Goal: Task Accomplishment & Management: Use online tool/utility

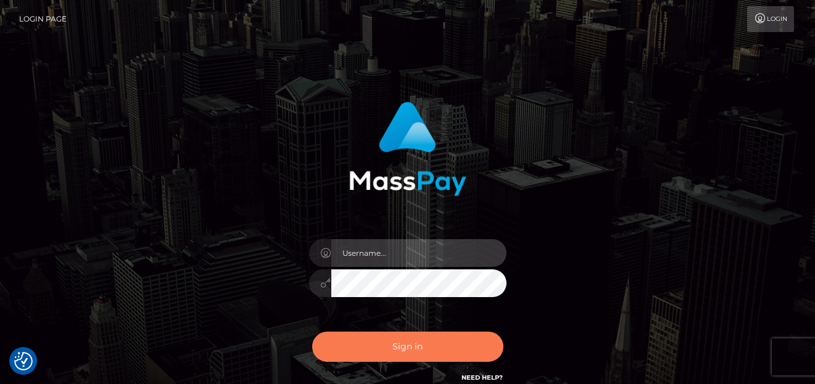
type input "[PERSON_NAME]"
click at [430, 351] on button "Sign in" at bounding box center [407, 347] width 191 height 30
click at [393, 350] on button "Sign in" at bounding box center [407, 347] width 191 height 30
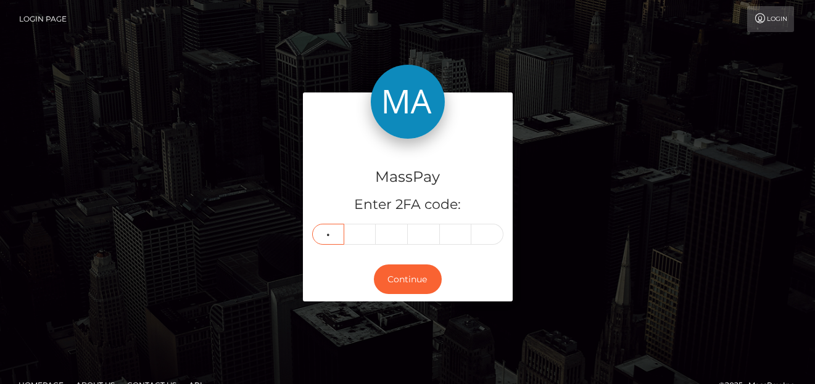
type input "1"
type input "5"
type input "6"
type input "9"
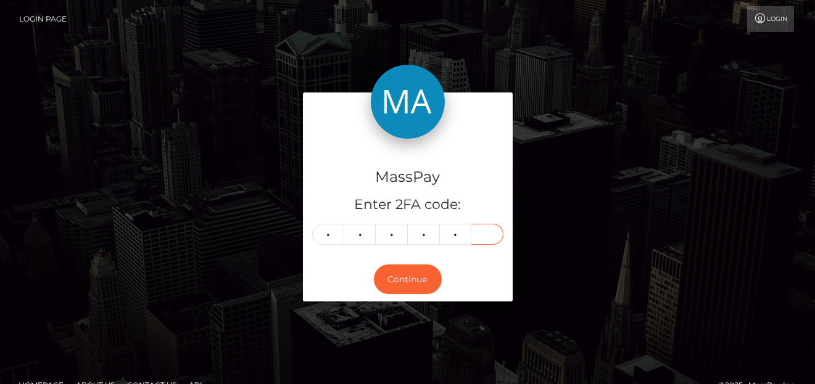
type input "3"
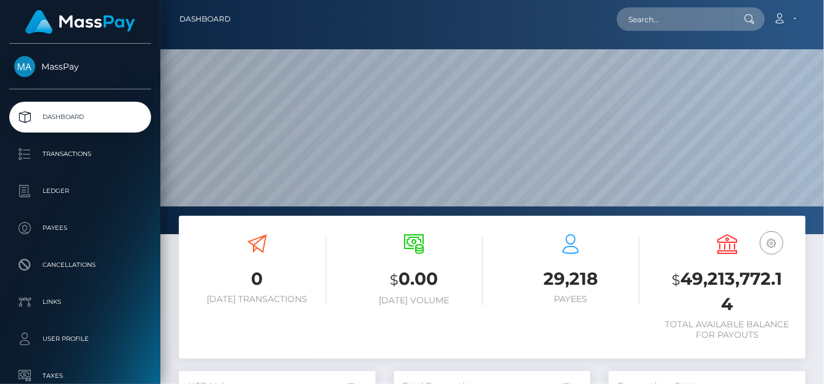
scroll to position [218, 197]
click at [640, 22] on input "text" at bounding box center [675, 18] width 116 height 23
paste input "jjshack08@gmail.com"
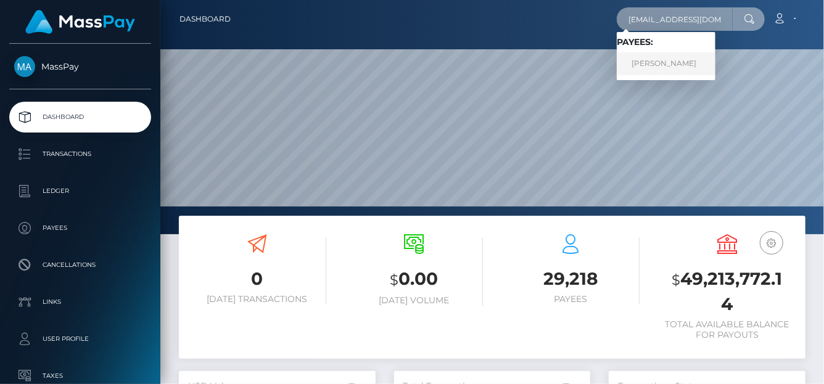
type input "jjshack08@gmail.com"
click at [642, 64] on link "JESSICA ANN SHACKELFORD" at bounding box center [666, 63] width 99 height 23
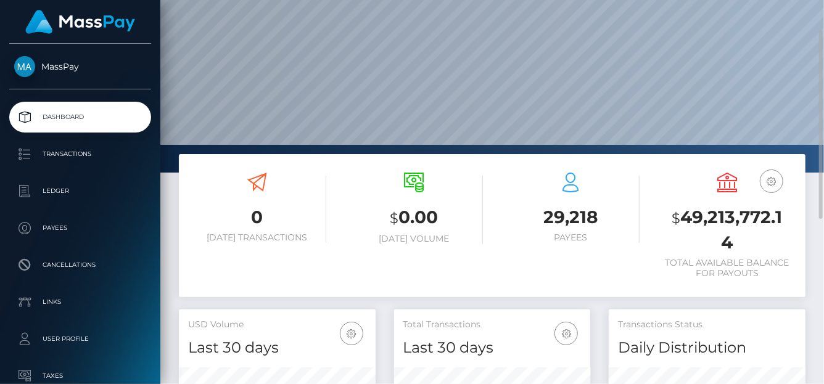
scroll to position [308, 0]
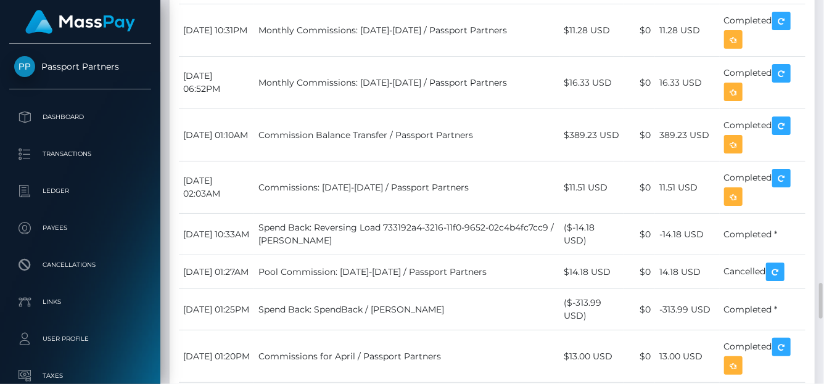
scroll to position [3090, 0]
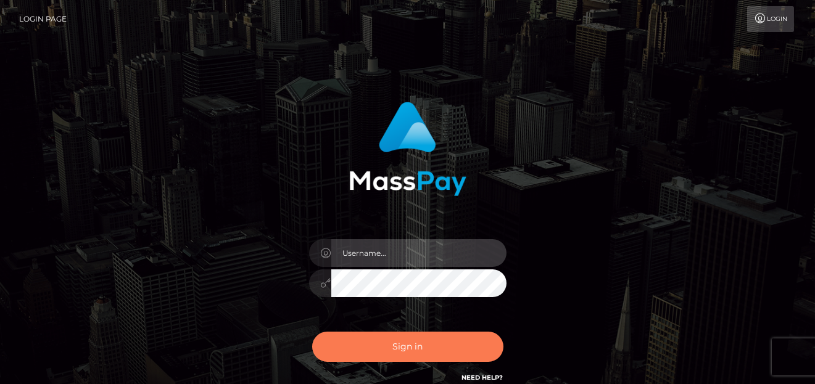
type input "[PERSON_NAME]"
click at [374, 342] on button "Sign in" at bounding box center [407, 347] width 191 height 30
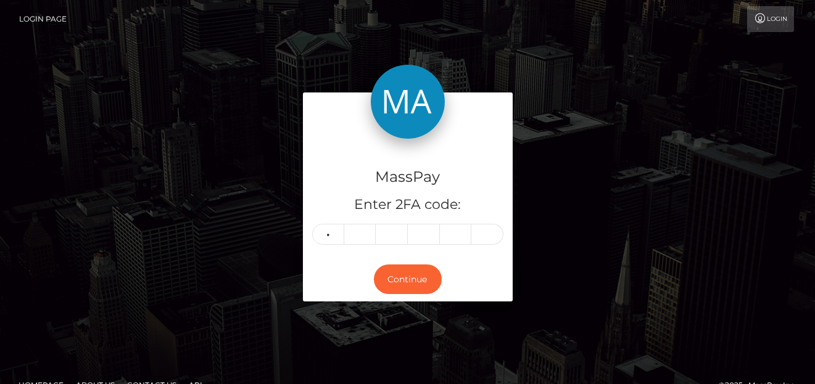
type input "7"
type input "0"
type input "6"
type input "1"
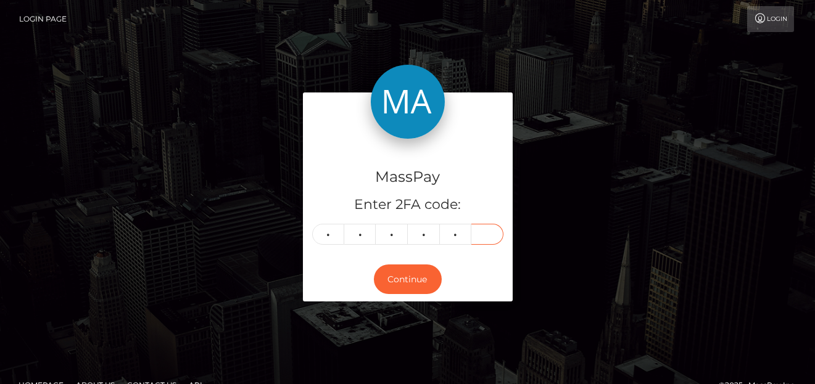
type input "1"
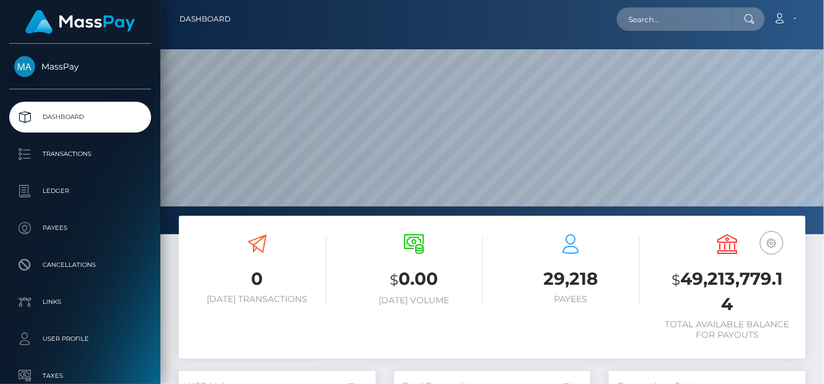
scroll to position [218, 197]
click at [635, 9] on input "text" at bounding box center [675, 18] width 116 height 23
paste input "[EMAIL_ADDRESS][DOMAIN_NAME]"
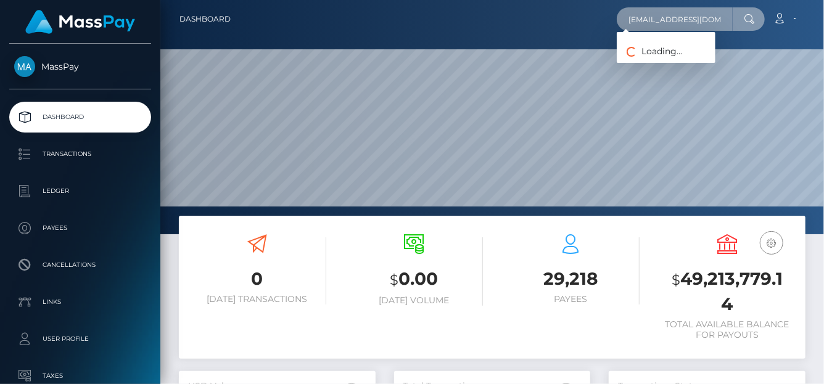
type input "[EMAIL_ADDRESS][DOMAIN_NAME]"
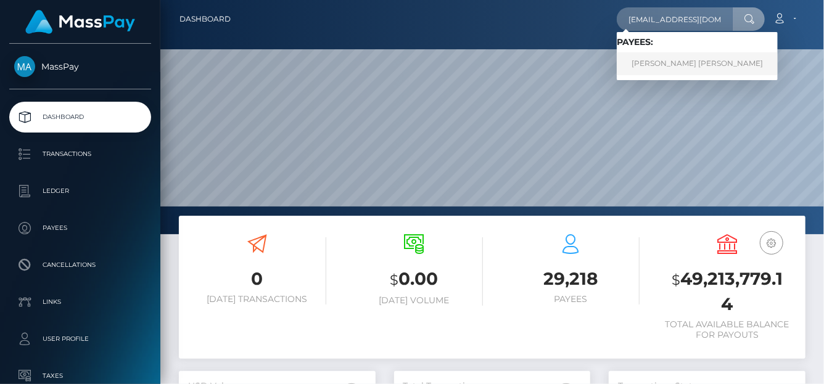
click at [673, 56] on link "TOMAS DAVID MADRIZ MATA" at bounding box center [697, 63] width 161 height 23
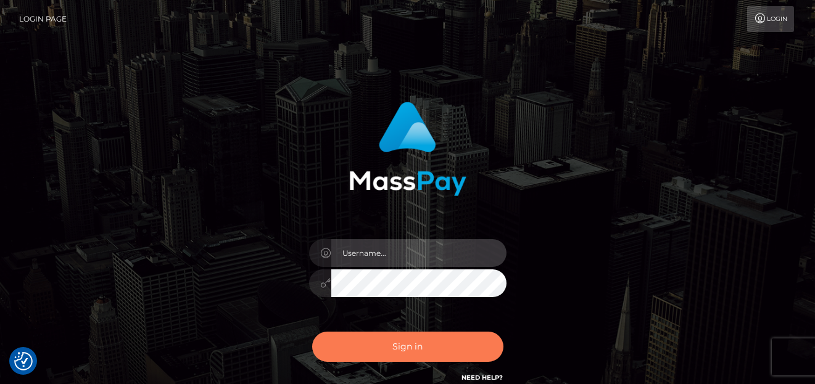
type input "denise"
click at [420, 348] on button "Sign in" at bounding box center [407, 347] width 191 height 30
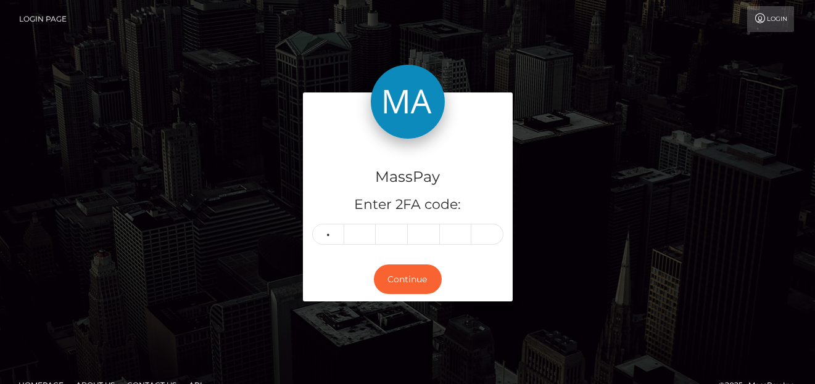
type input "4"
type input "3"
type input "2"
type input "3"
type input "5"
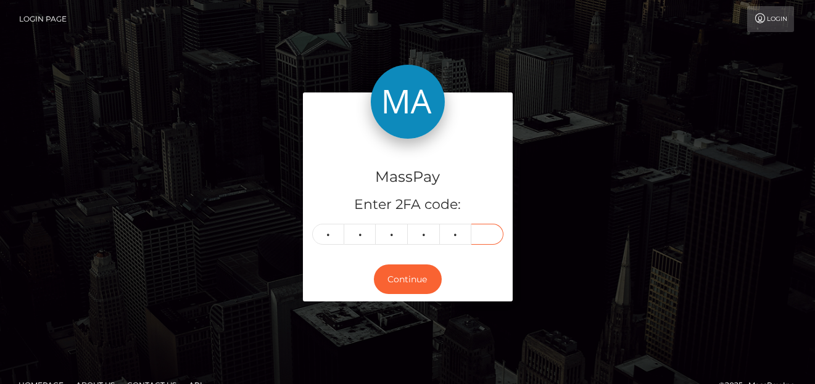
type input "2"
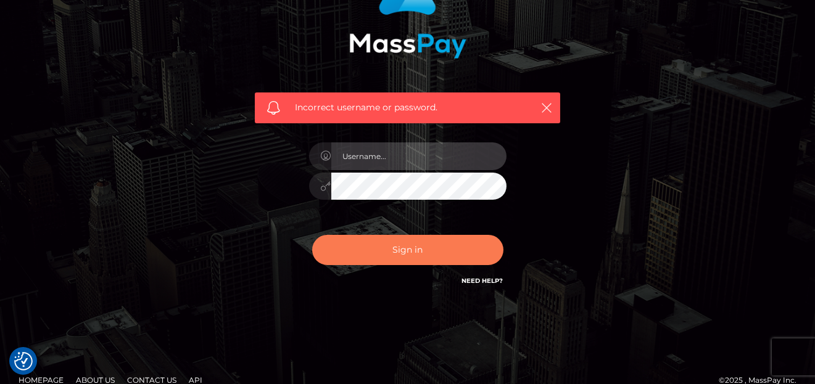
type input "denise"
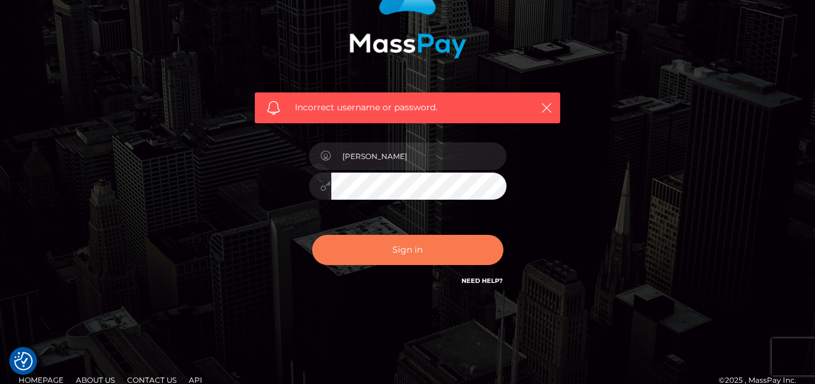
scroll to position [155, 0]
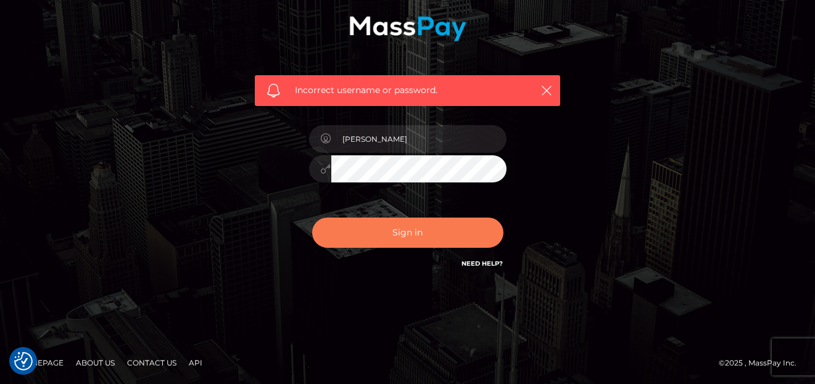
click at [408, 225] on button "Sign in" at bounding box center [407, 233] width 191 height 30
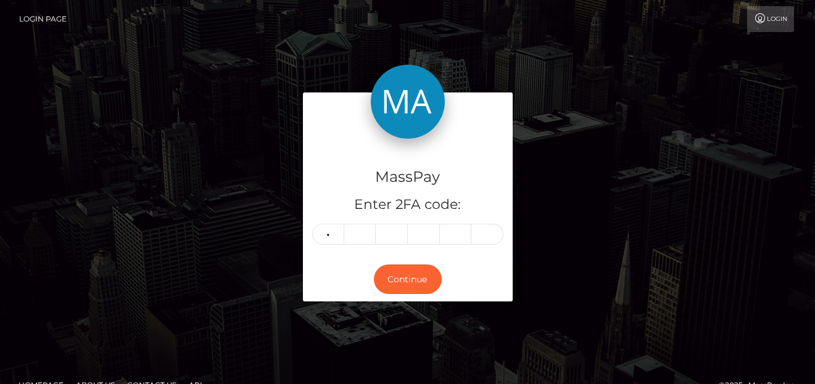
type input "8"
type input "9"
type input "1"
type input "0"
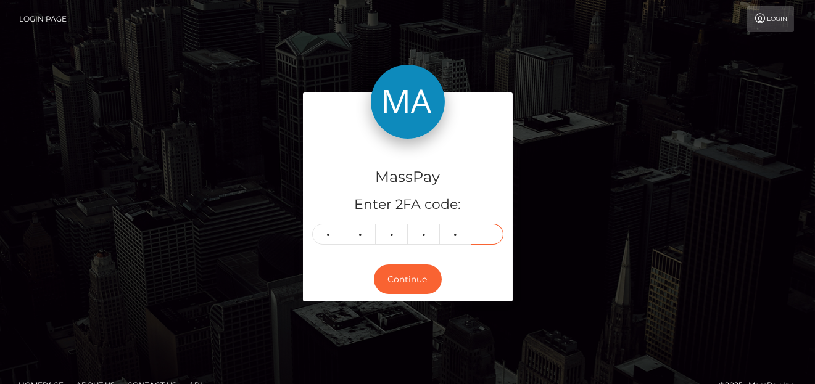
type input "9"
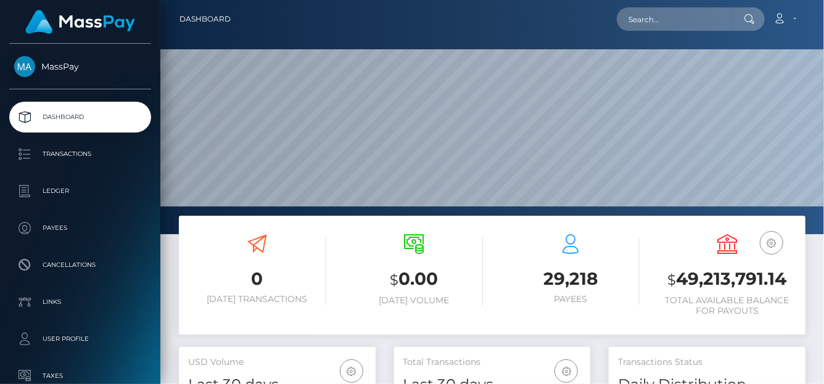
scroll to position [218, 197]
click at [660, 24] on input "text" at bounding box center [675, 18] width 116 height 23
paste input "nevispac1@gmail.com"
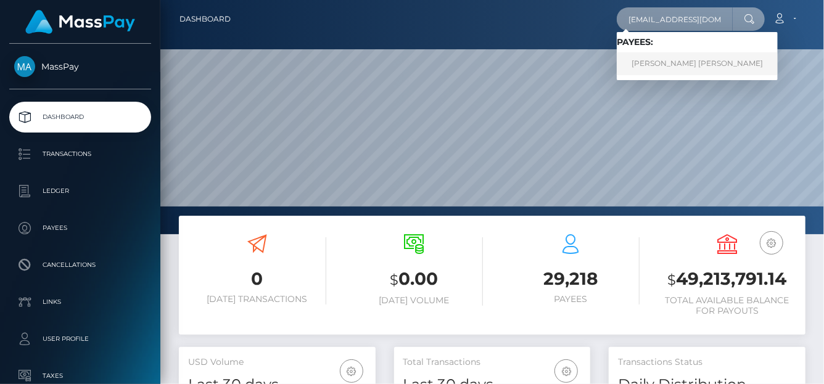
type input "nevispac1@gmail.com"
click at [655, 56] on link "TOMAS DAVID MADRIZ MATA" at bounding box center [697, 63] width 161 height 23
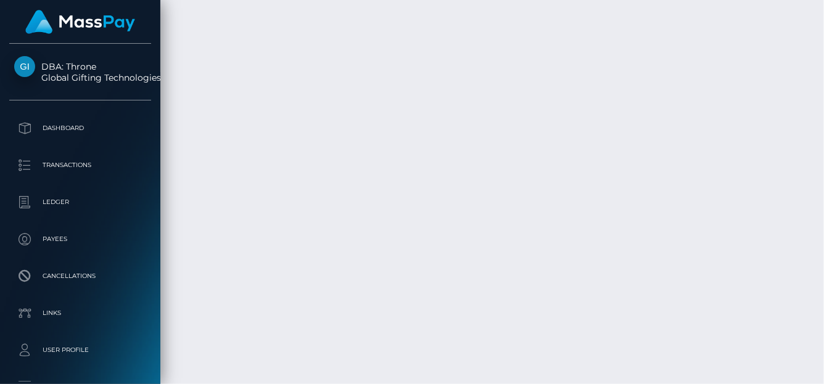
scroll to position [148, 197]
copy td "Banco BAC San José S.A."
drag, startPoint x: 386, startPoint y: 43, endPoint x: 280, endPoint y: 39, distance: 106.2
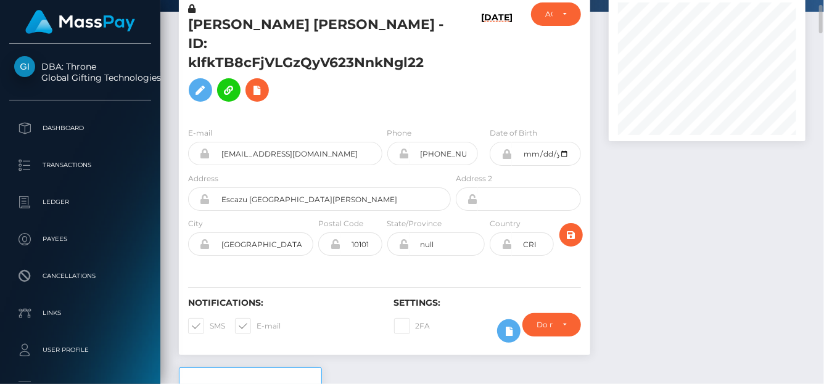
scroll to position [0, 0]
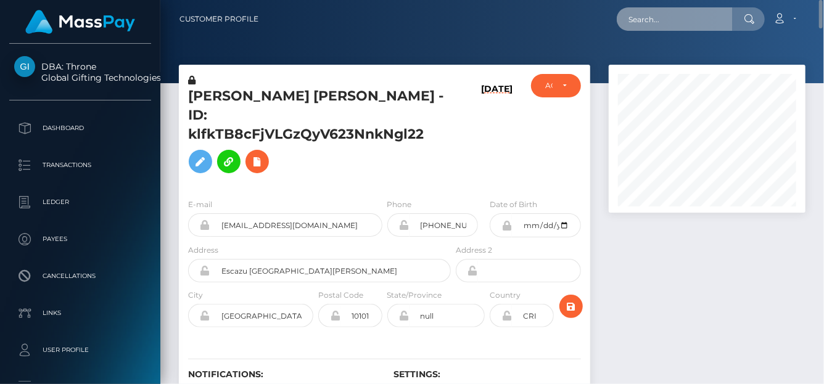
click at [651, 21] on input "text" at bounding box center [675, 18] width 116 height 23
paste input "[EMAIL_ADDRESS][DOMAIN_NAME]"
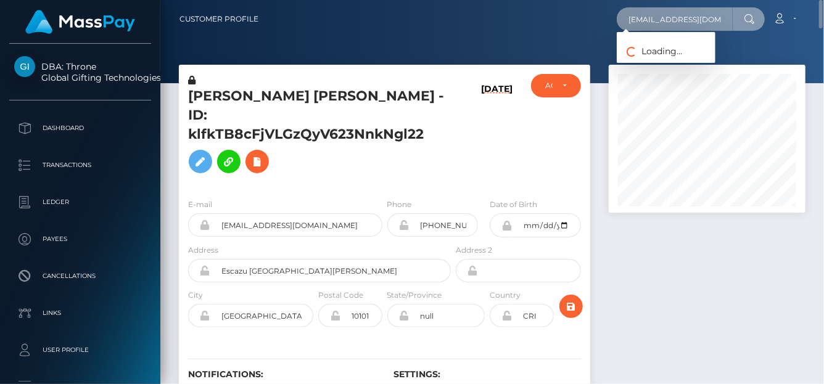
scroll to position [0, 15]
type input "[EMAIL_ADDRESS][DOMAIN_NAME]"
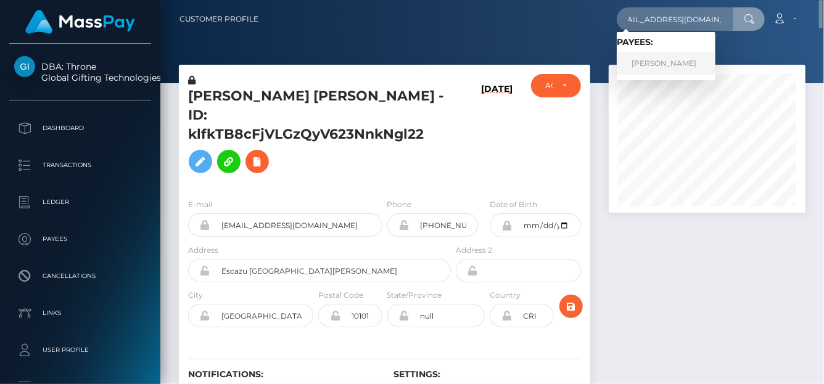
scroll to position [0, 0]
click at [655, 61] on link "Pamela Preston" at bounding box center [666, 63] width 99 height 23
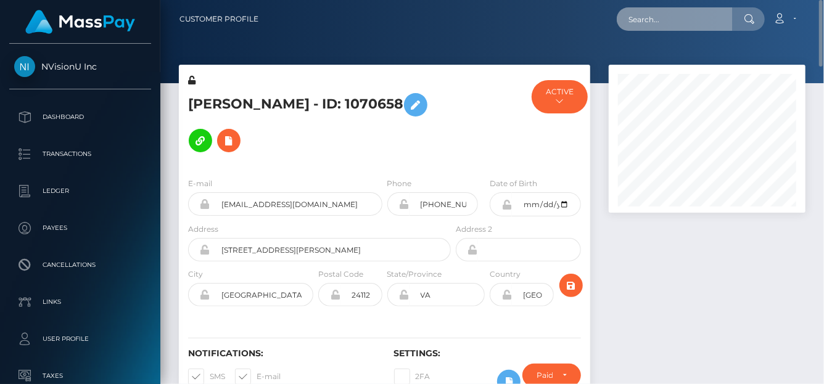
click at [650, 27] on input "text" at bounding box center [675, 18] width 116 height 23
paste input "zAz7K0XQXzRHS0KRvjtA8O25QaI3"
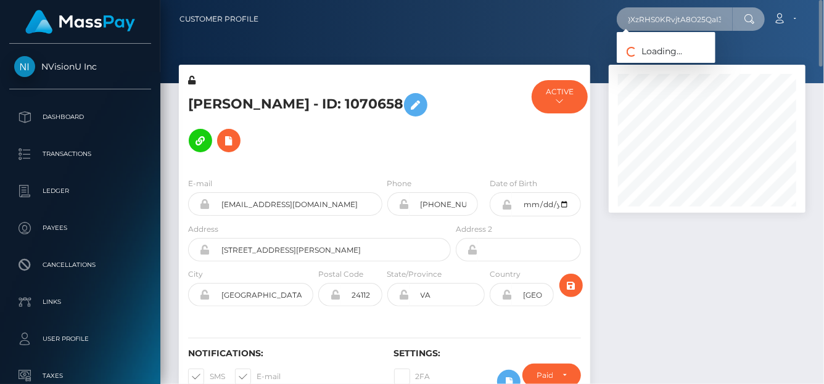
type input "zAz7K0XQXzRHS0KRvjtA8O25QaI3"
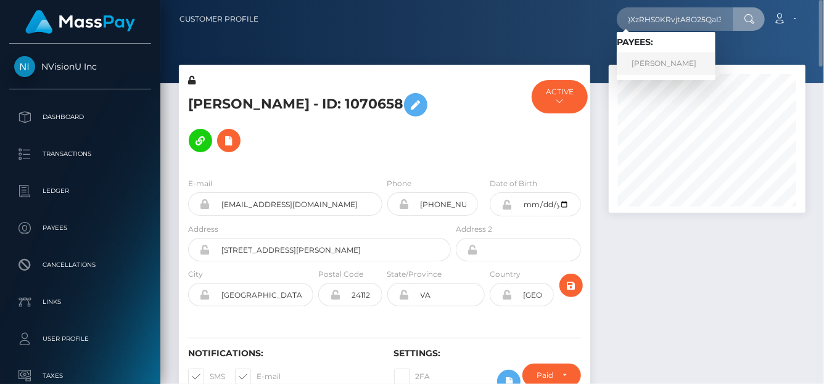
scroll to position [0, 0]
click at [644, 64] on link "[PERSON_NAME]" at bounding box center [666, 63] width 99 height 23
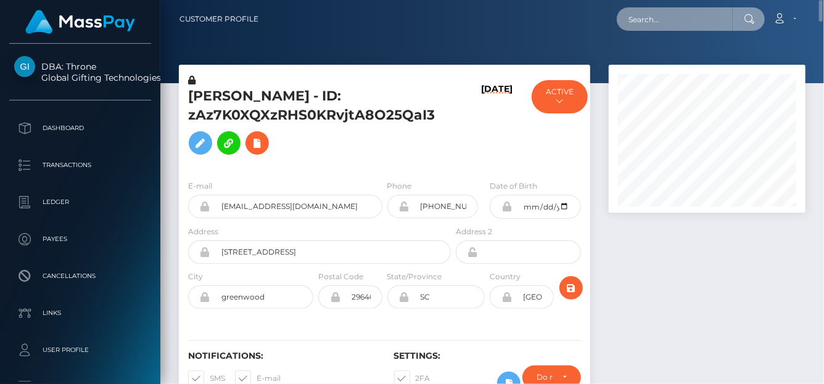
click at [637, 25] on input "text" at bounding box center [675, 18] width 116 height 23
paste input "jjshack08@gmail.com"
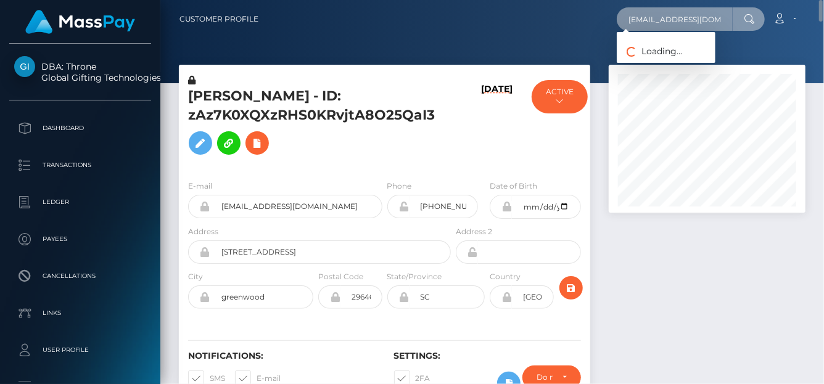
type input "jjshack08@gmail.com"
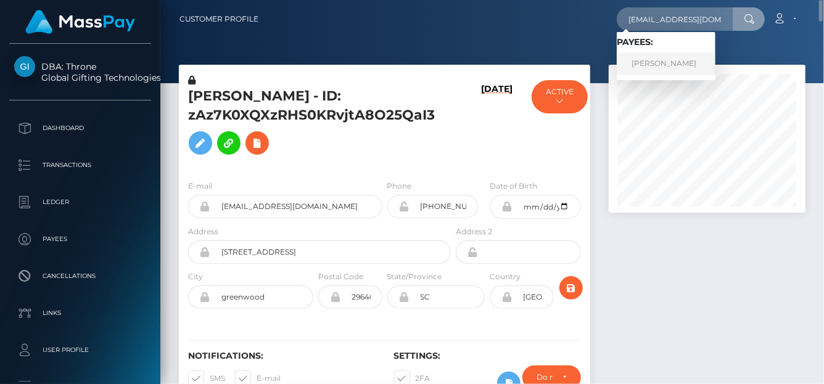
click at [647, 60] on link "JESSICA ANN SHACKELFORD" at bounding box center [666, 63] width 99 height 23
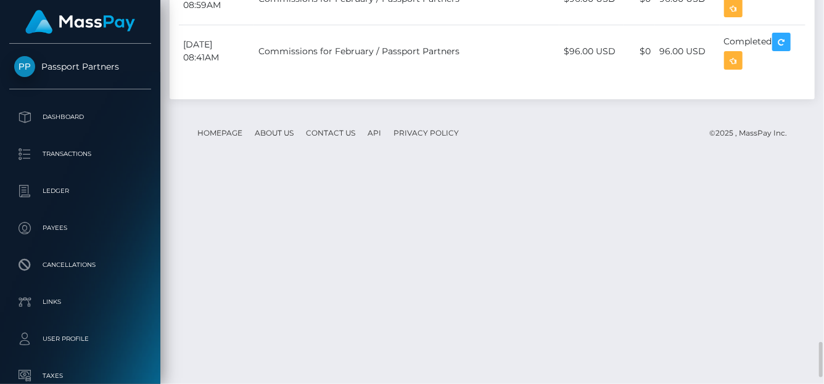
scroll to position [3783, 0]
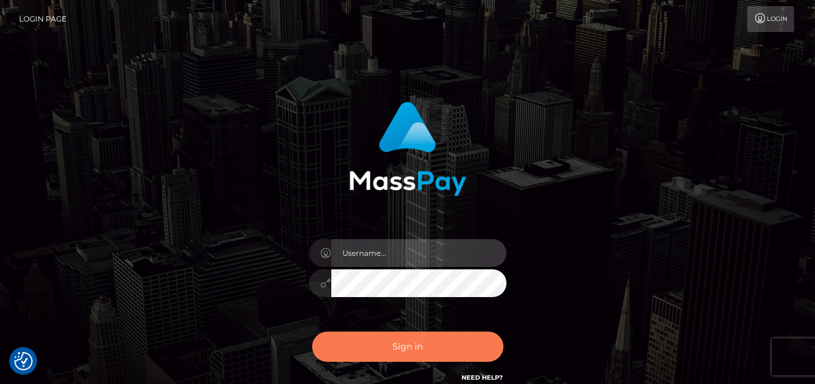
type input "denise"
click at [365, 349] on button "Sign in" at bounding box center [407, 347] width 191 height 30
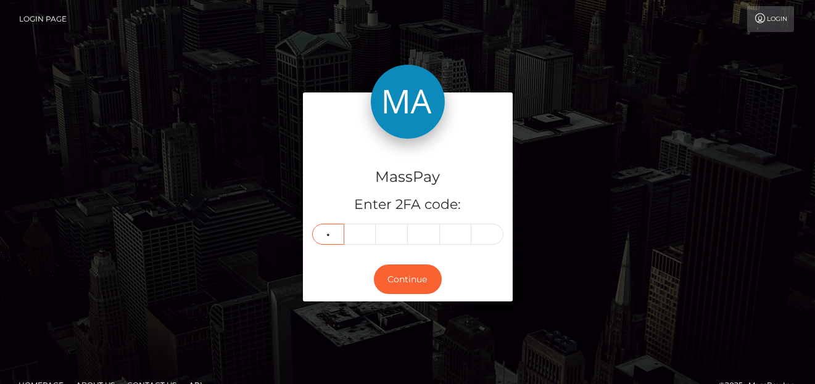
type input "6"
type input "4"
type input "2"
type input "6"
type input "5"
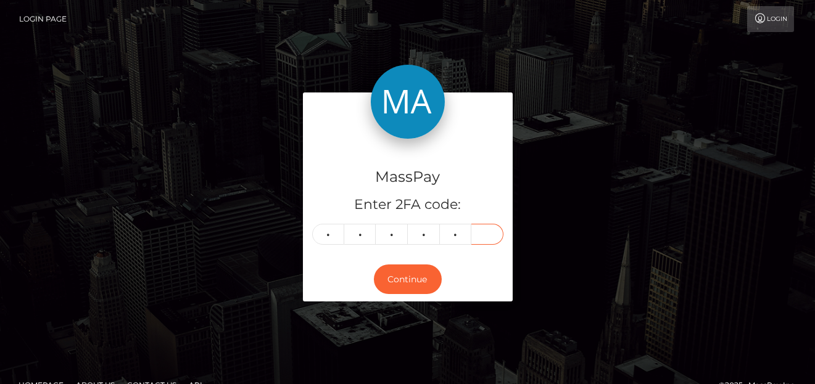
type input "8"
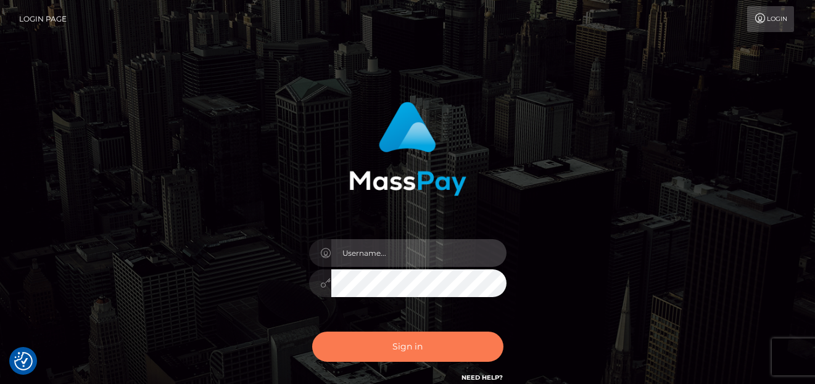
type input "denise"
click at [447, 342] on button "Sign in" at bounding box center [407, 347] width 191 height 30
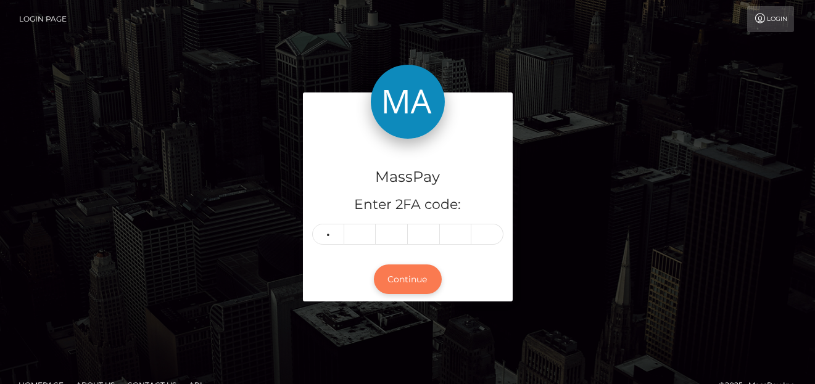
type input "4"
type input "8"
type input "3"
type input "8"
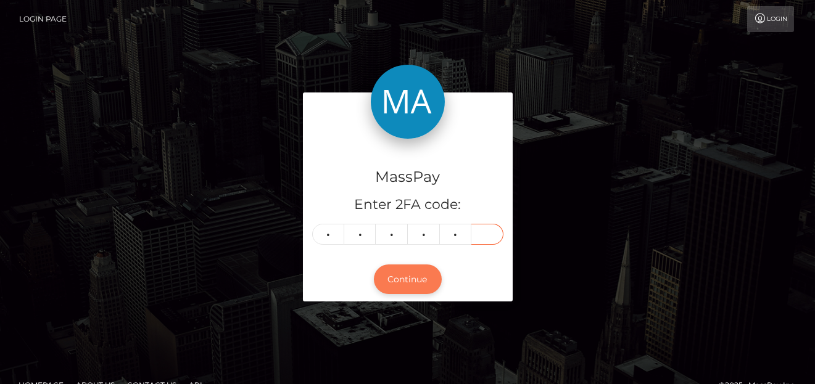
type input "4"
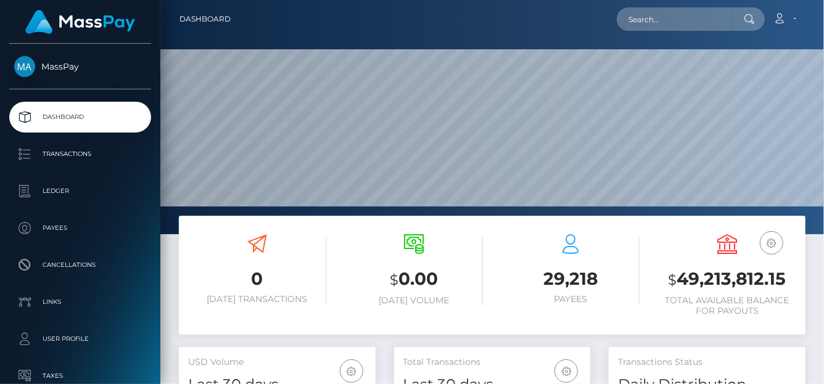
scroll to position [218, 197]
click at [647, 15] on input "text" at bounding box center [675, 18] width 116 height 23
paste input "zAz7K0XQXzRHS0KRvjtA8O25QaI3"
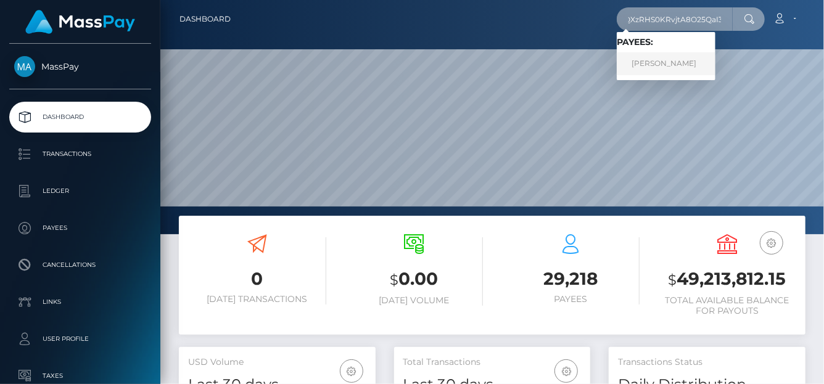
type input "zAz7K0XQXzRHS0KRvjtA8O25QaI3"
click at [661, 59] on link "Savannah Paige Smith" at bounding box center [666, 63] width 99 height 23
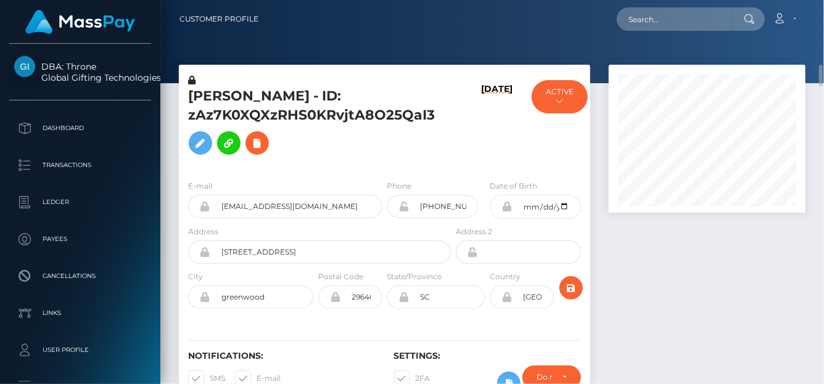
scroll to position [62, 0]
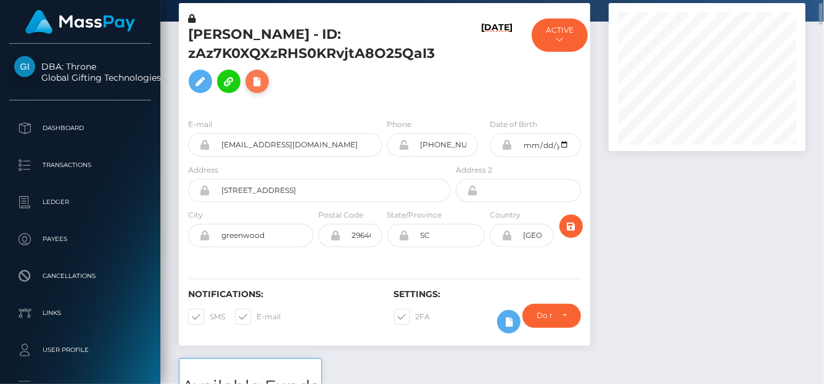
click at [250, 82] on icon at bounding box center [257, 81] width 15 height 15
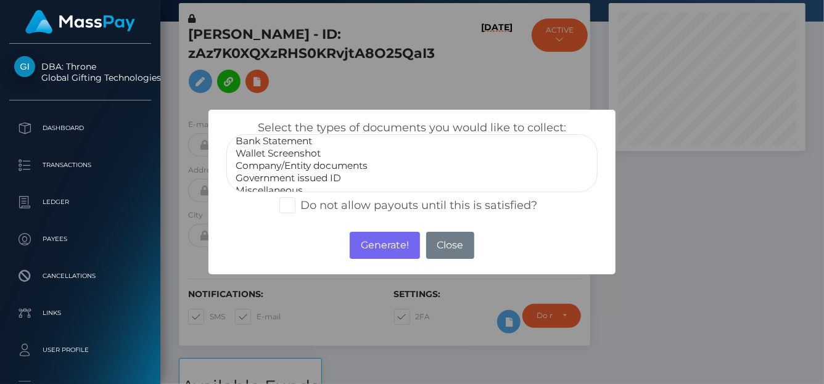
scroll to position [24, 0]
select select "Government issued ID"
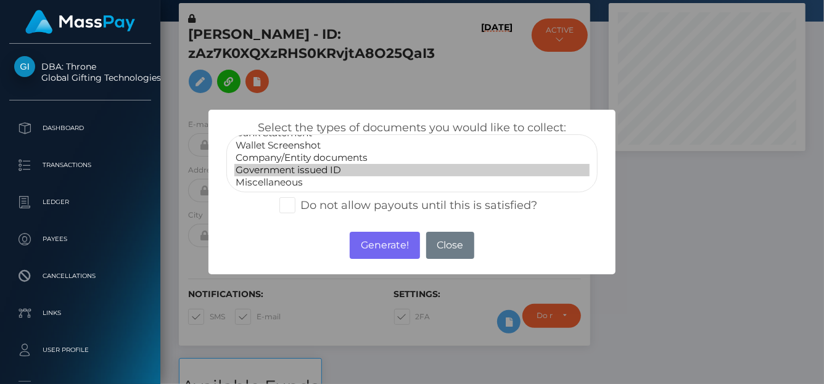
click at [275, 166] on option "Government issued ID" at bounding box center [411, 170] width 355 height 12
click at [397, 242] on button "Generate!" at bounding box center [385, 245] width 70 height 27
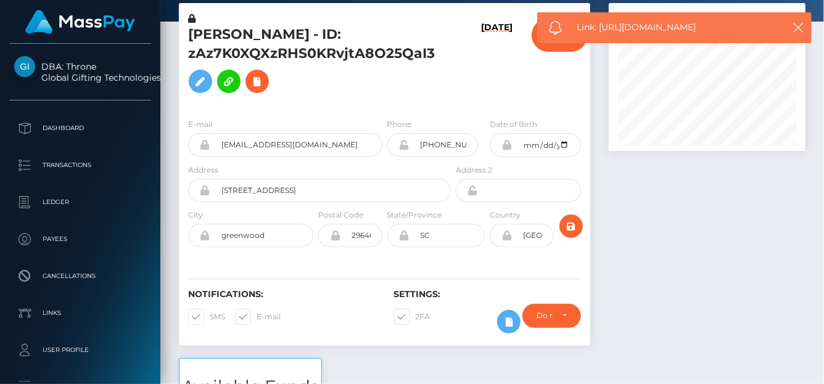
drag, startPoint x: 730, startPoint y: 28, endPoint x: 600, endPoint y: 33, distance: 130.3
click at [600, 33] on span "Link: https://l.maspay.io/blzNc" at bounding box center [676, 27] width 198 height 13
copy span "https://l.maspay.io/blzNc"
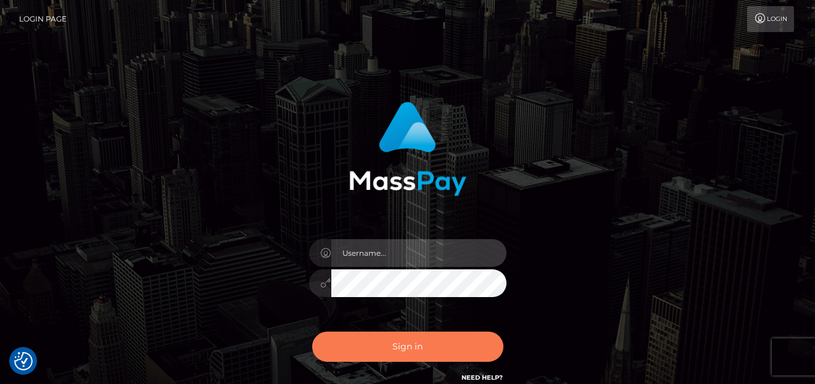
type input "[PERSON_NAME]"
click at [349, 347] on button "Sign in" at bounding box center [407, 347] width 191 height 30
type input "[PERSON_NAME]"
click at [345, 345] on button "Sign in" at bounding box center [407, 347] width 191 height 30
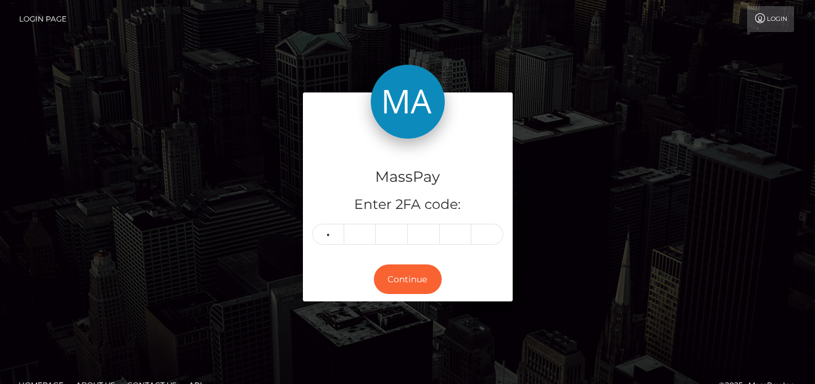
type input "7"
type input "3"
type input "4"
type input "2"
type input "6"
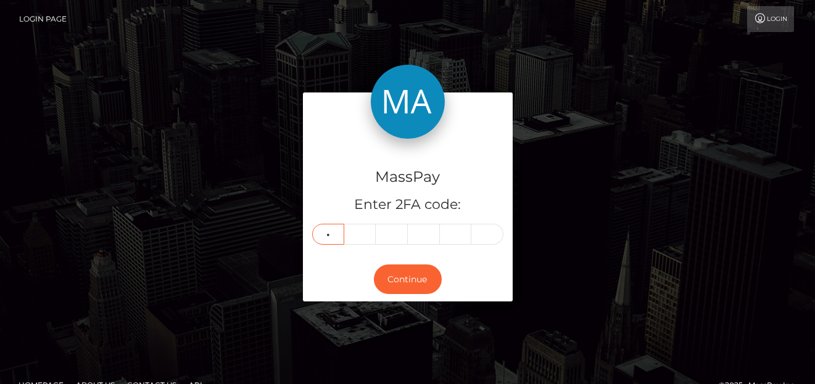
type input "8"
type input "7"
type input "3"
type input "4"
type input "2"
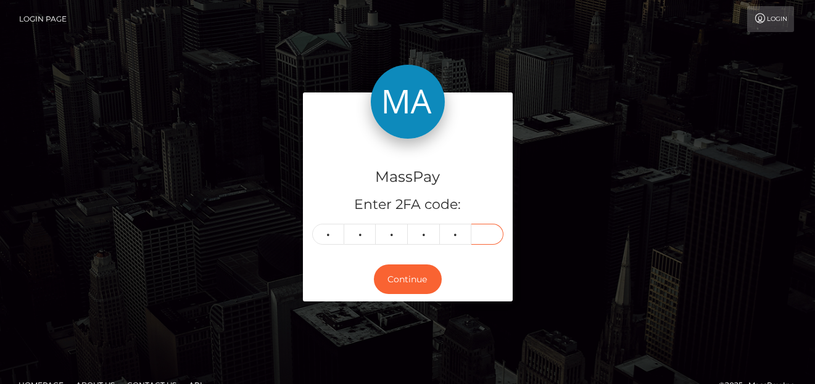
type input "6"
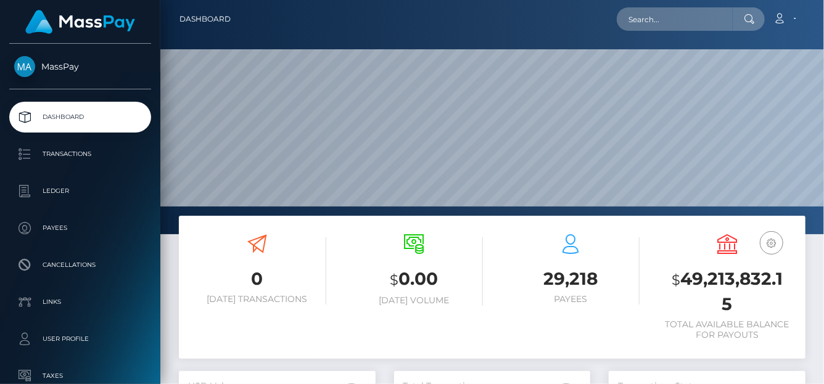
scroll to position [218, 197]
click at [634, 21] on input "text" at bounding box center [675, 18] width 116 height 23
paste input "sbahraouisoumia@gmail.com"
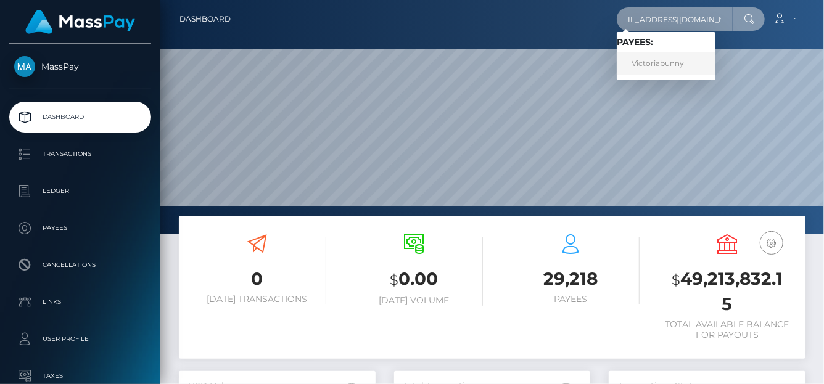
type input "sbahraouisoumia@gmail.com"
click at [655, 67] on link "Victoriabunny" at bounding box center [666, 63] width 99 height 23
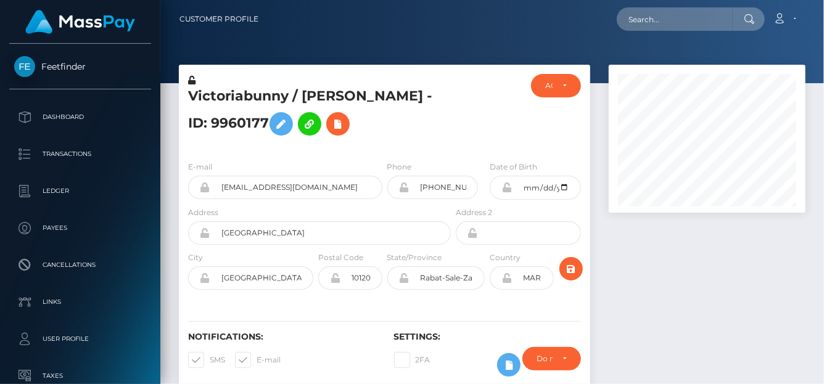
scroll to position [148, 197]
drag, startPoint x: 299, startPoint y: 97, endPoint x: 359, endPoint y: 98, distance: 60.5
click at [362, 98] on h5 "Victoriabunny / MANAL TARAGHROUM - ID: 9960177" at bounding box center [316, 114] width 256 height 55
copy h5 "MANAL"
drag, startPoint x: 349, startPoint y: 225, endPoint x: 141, endPoint y: 210, distance: 209.1
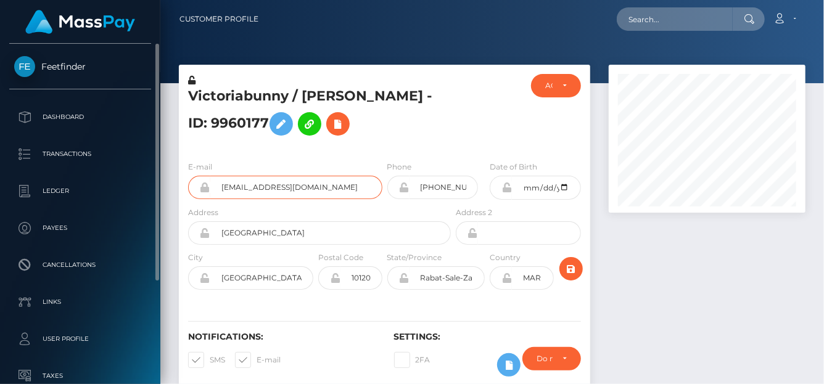
click at [141, 210] on div "Feetfinder Dashboard Transactions Ledger Payees" at bounding box center [412, 192] width 824 height 384
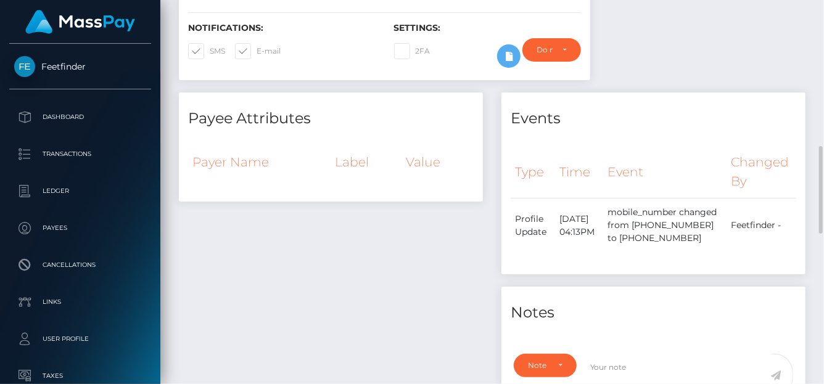
scroll to position [371, 0]
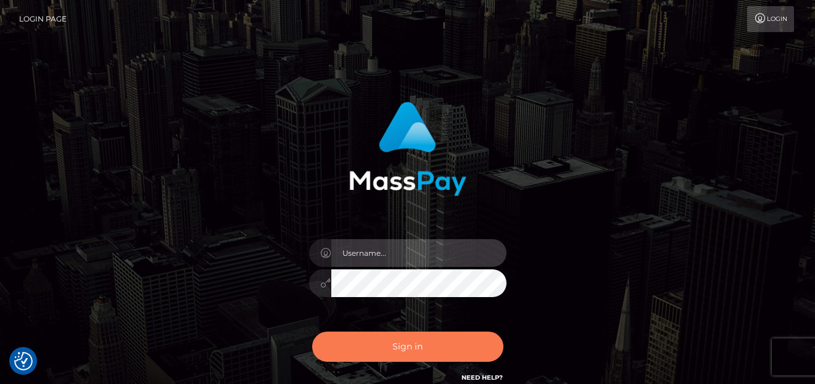
type input "[PERSON_NAME]"
click at [368, 345] on button "Sign in" at bounding box center [407, 347] width 191 height 30
type input "[PERSON_NAME]"
click at [351, 344] on button "Sign in" at bounding box center [407, 347] width 191 height 30
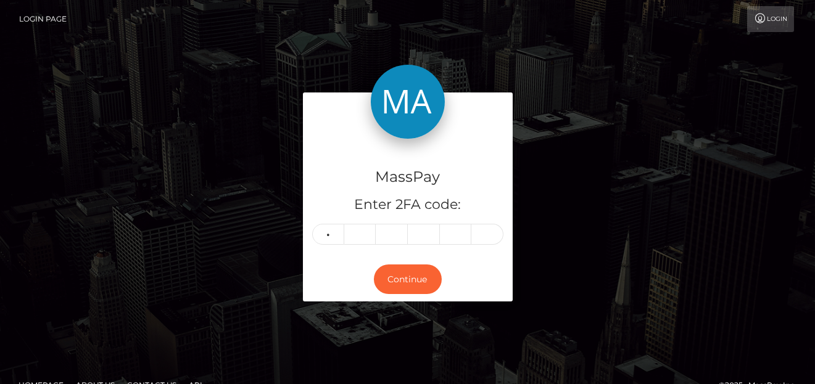
type input "8"
type input "2"
type input "9"
type input "7"
type input "2"
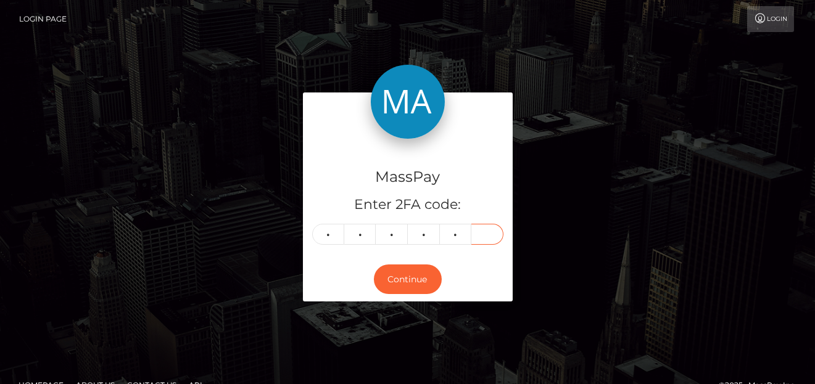
type input "5"
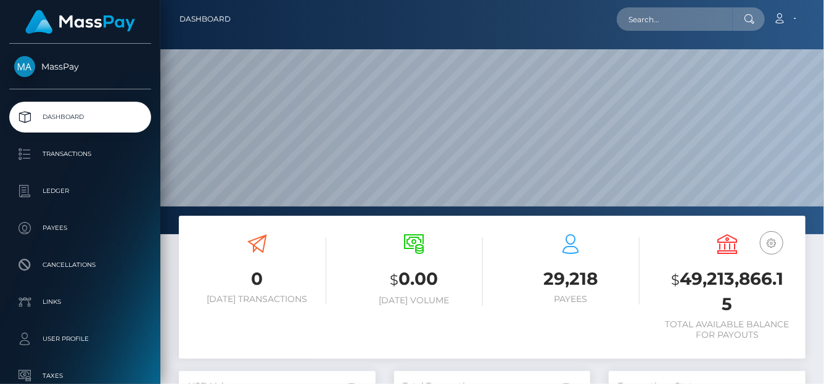
scroll to position [218, 197]
click at [638, 28] on input "text" at bounding box center [675, 18] width 116 height 23
paste input "royalart@web.de"
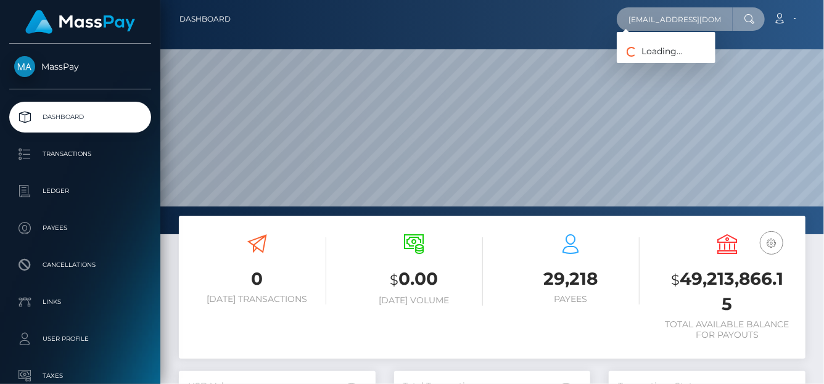
type input "royalart@web.de"
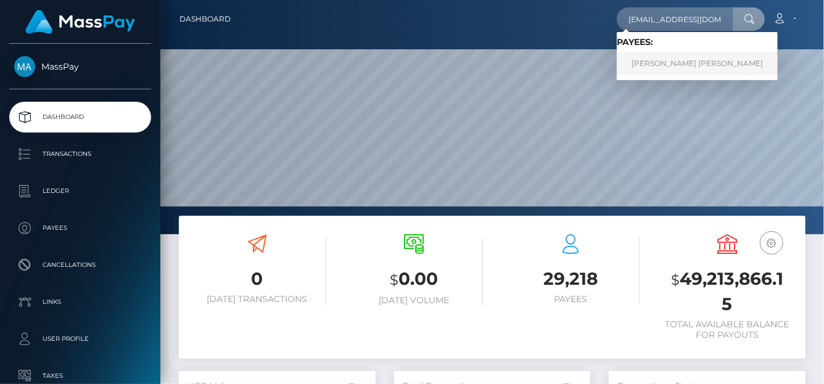
click at [658, 68] on link "Helga Regina Adelheid Konig" at bounding box center [697, 63] width 161 height 23
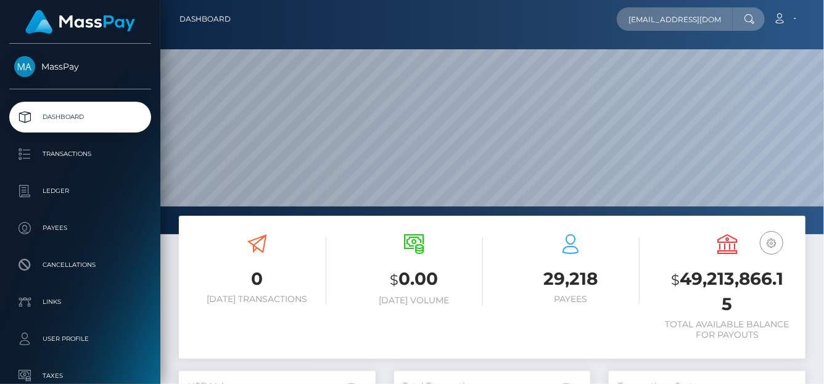
scroll to position [62, 0]
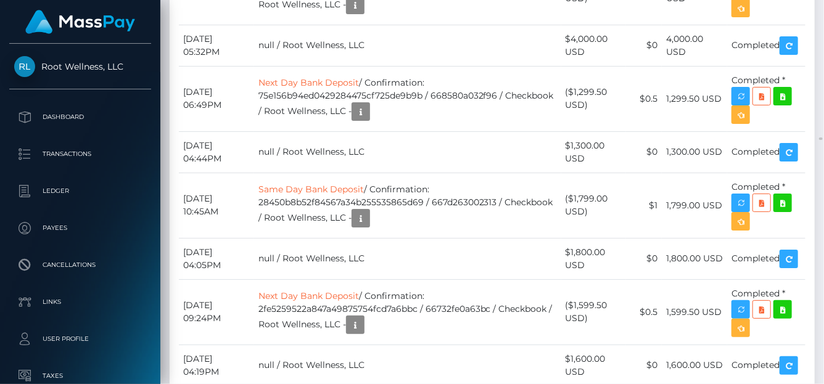
scroll to position [25527, 0]
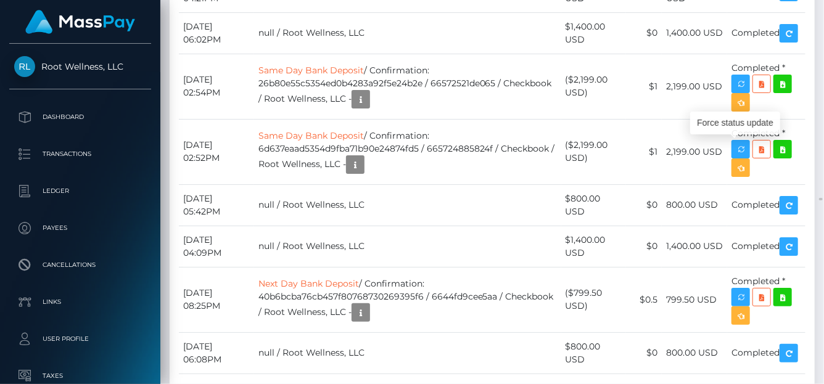
scroll to position [26391, 0]
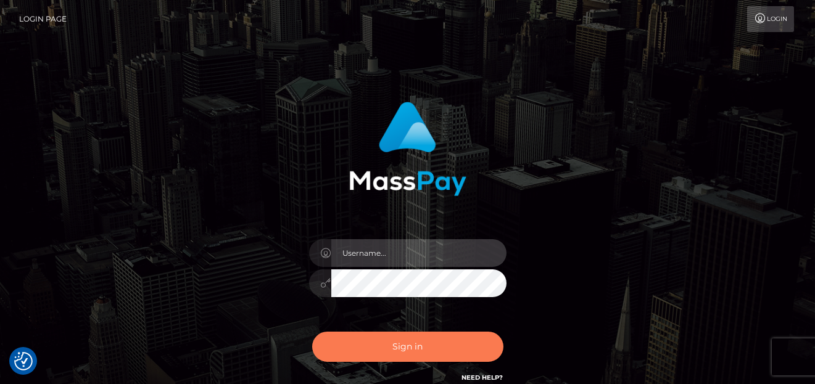
type input "[PERSON_NAME]"
click at [385, 345] on button "Sign in" at bounding box center [407, 347] width 191 height 30
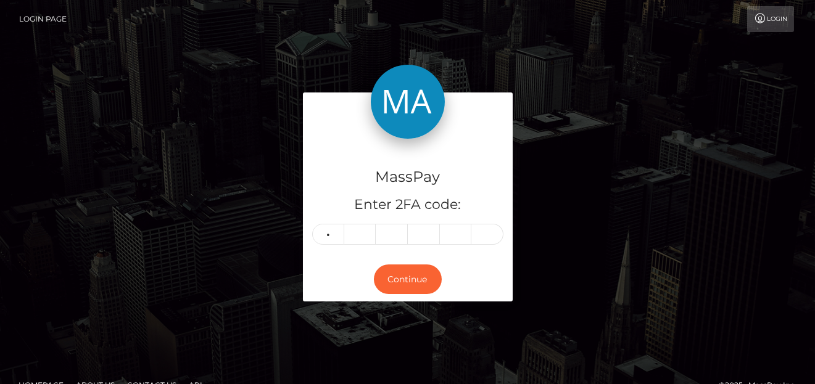
type input "7"
type input "3"
type input "7"
type input "8"
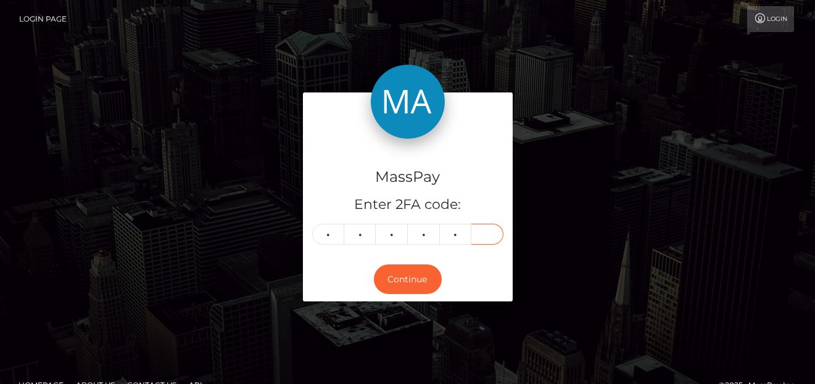
type input "3"
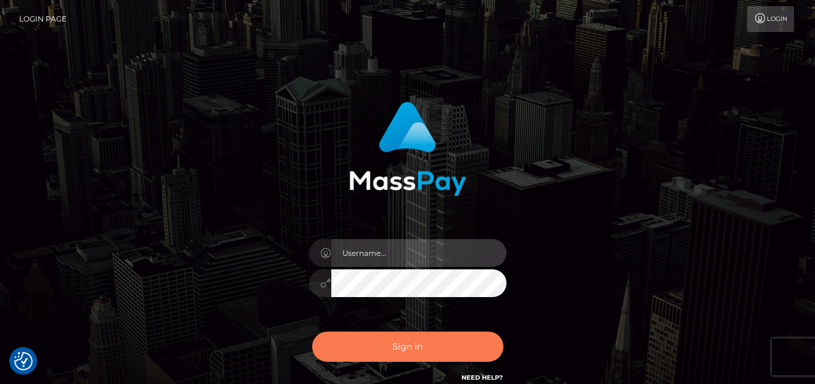
type input "[PERSON_NAME]"
click at [410, 351] on button "Sign in" at bounding box center [407, 347] width 191 height 30
